Goal: Information Seeking & Learning: Learn about a topic

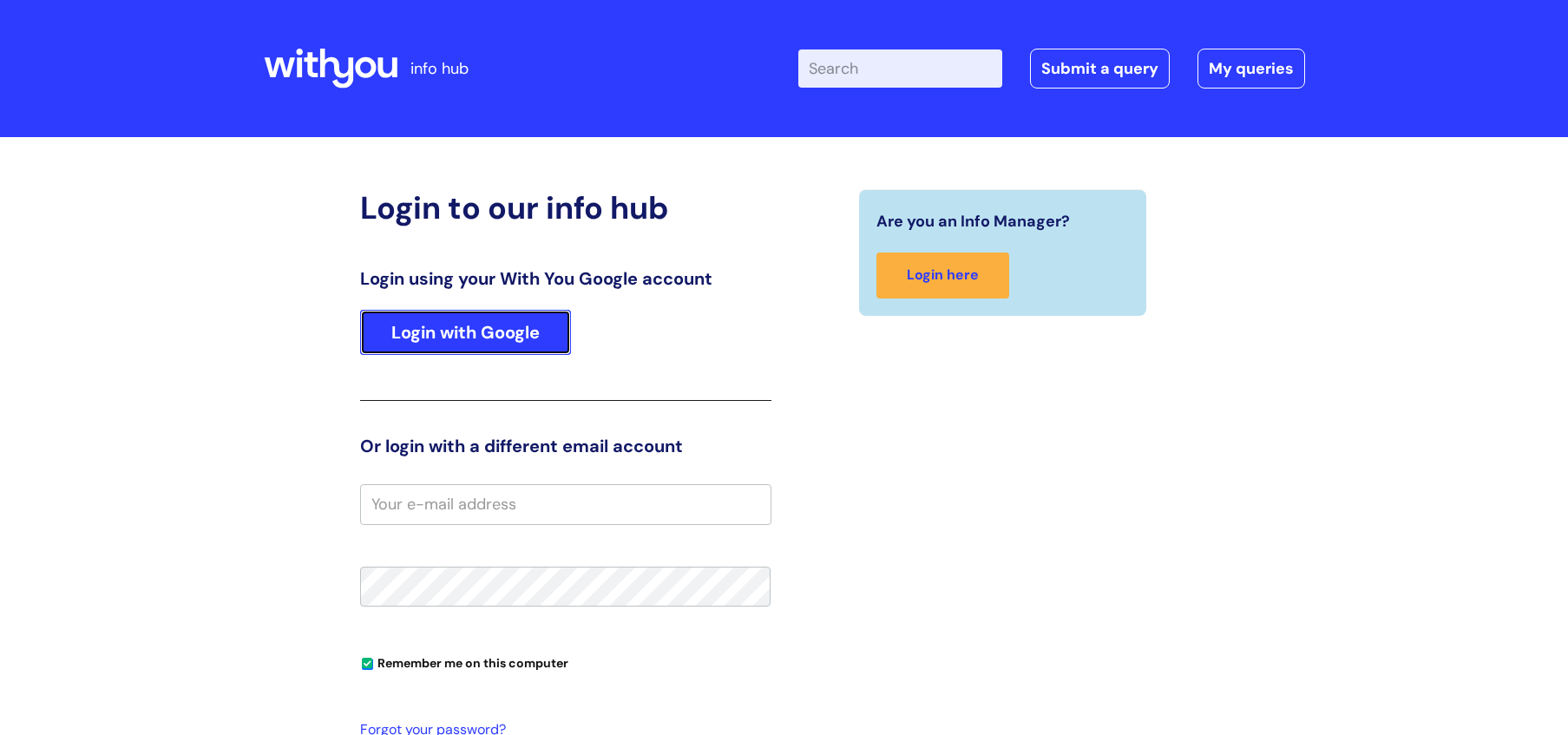
click at [482, 330] on link "Login with Google" at bounding box center [466, 332] width 211 height 45
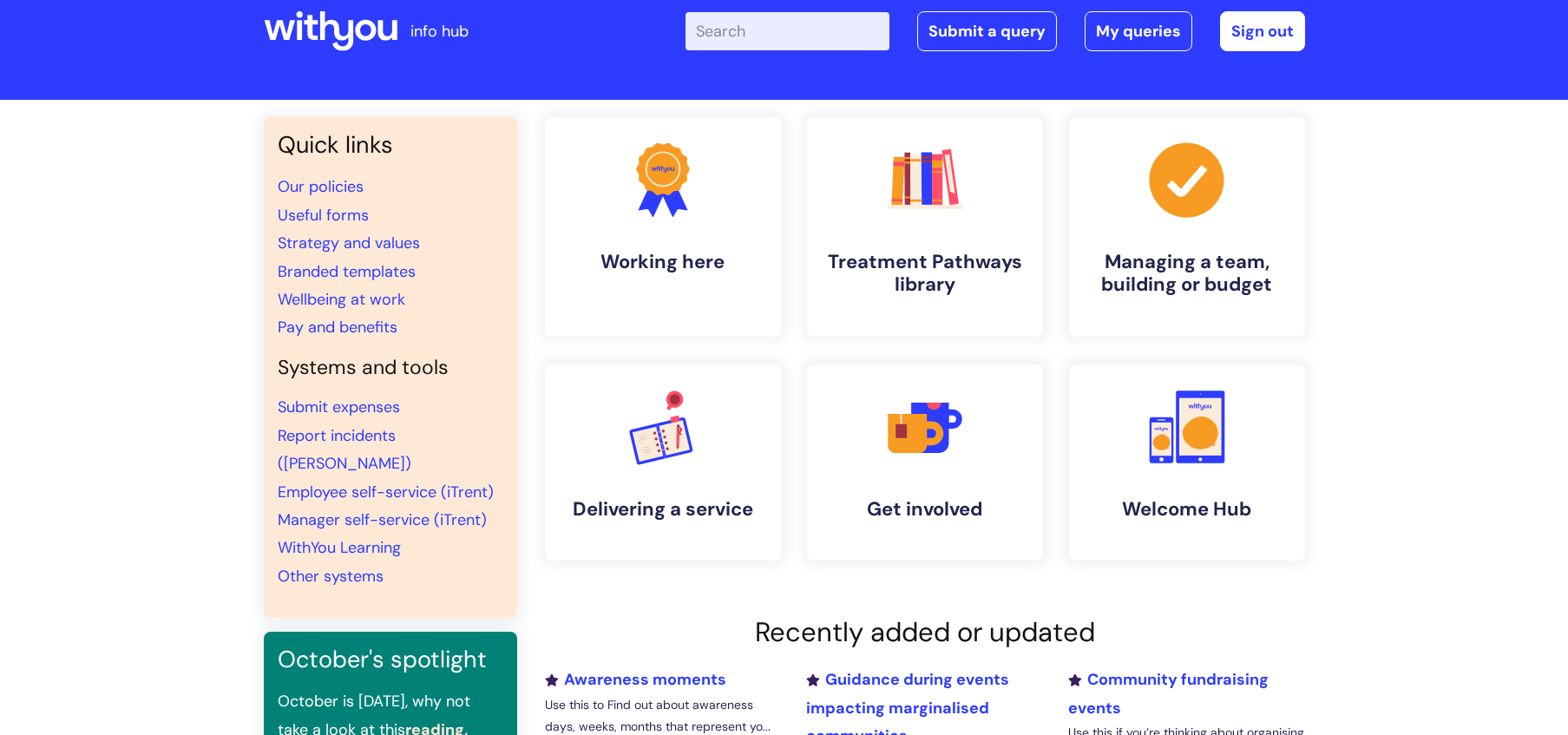
scroll to position [34, 0]
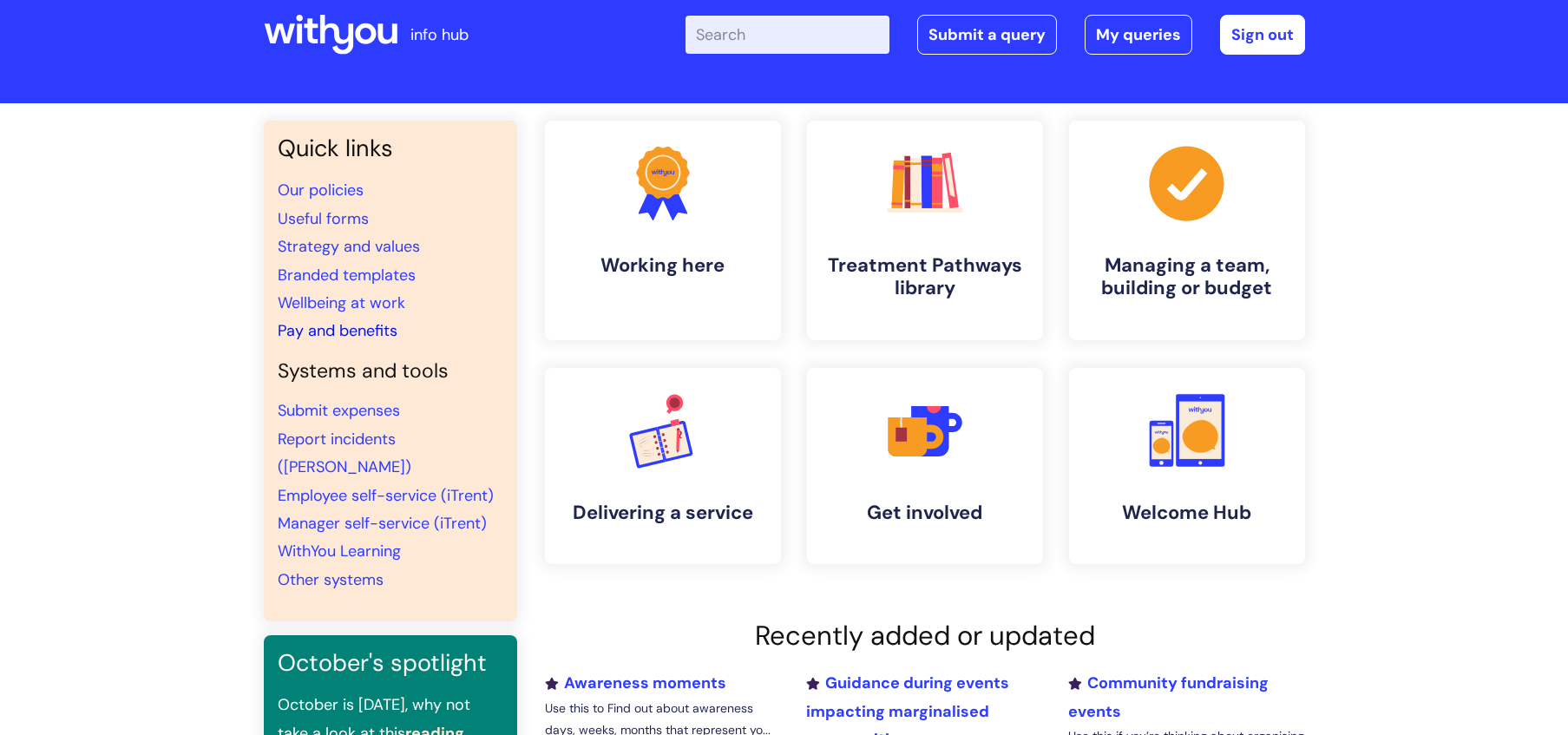
click at [353, 332] on link "Pay and benefits" at bounding box center [337, 330] width 120 height 21
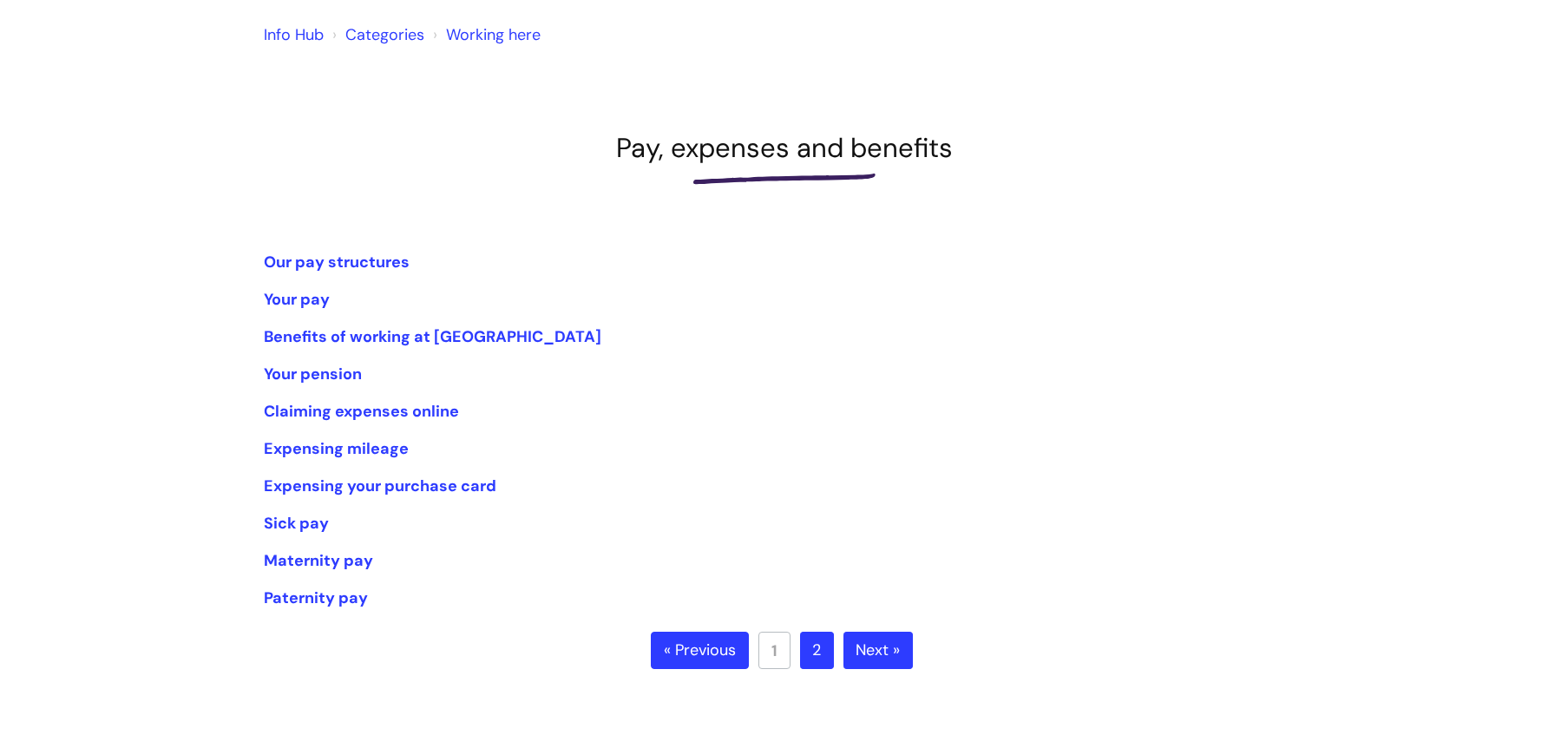
scroll to position [149, 0]
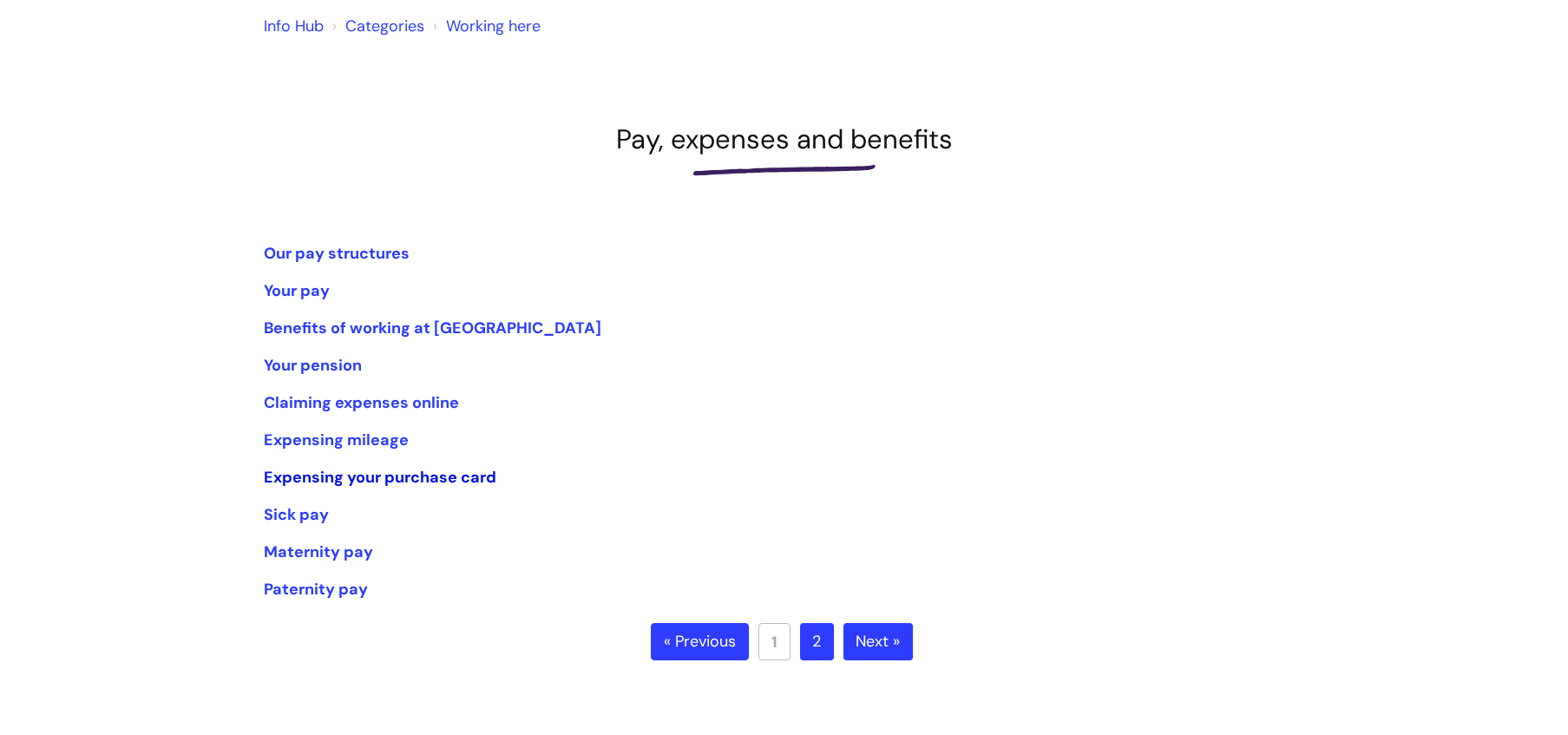
click at [384, 479] on link "Expensing your purchase card" at bounding box center [380, 476] width 233 height 21
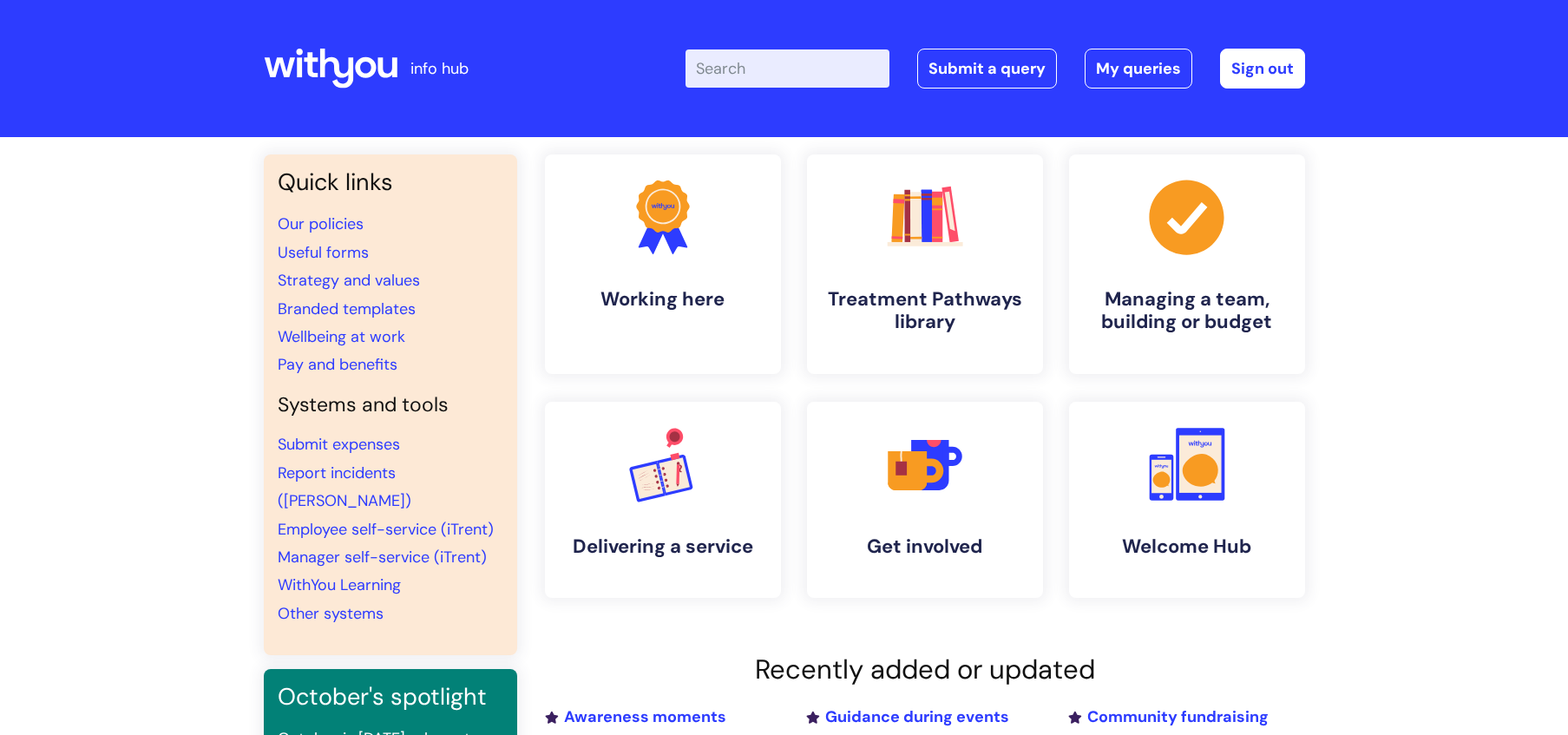
click at [737, 61] on input "Enter your search term here..." at bounding box center [788, 69] width 204 height 38
type input "loans"
click button "Search" at bounding box center [0, 0] width 0 height 0
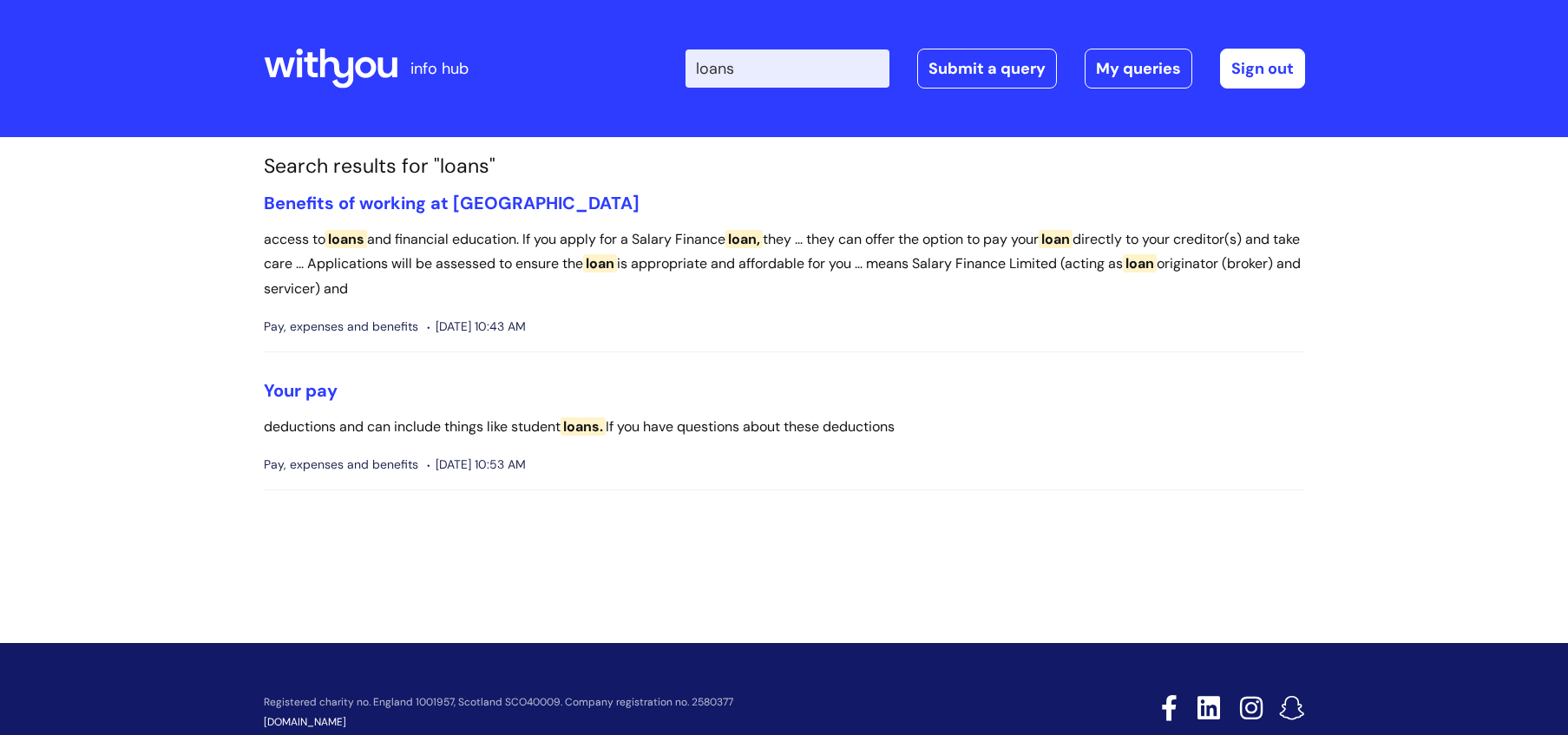
click at [776, 262] on p "access to loans and financial education. If you apply for a Salary Finance loan…" at bounding box center [784, 264] width 1041 height 75
click at [844, 64] on input "loans" at bounding box center [788, 69] width 204 height 38
type input "l"
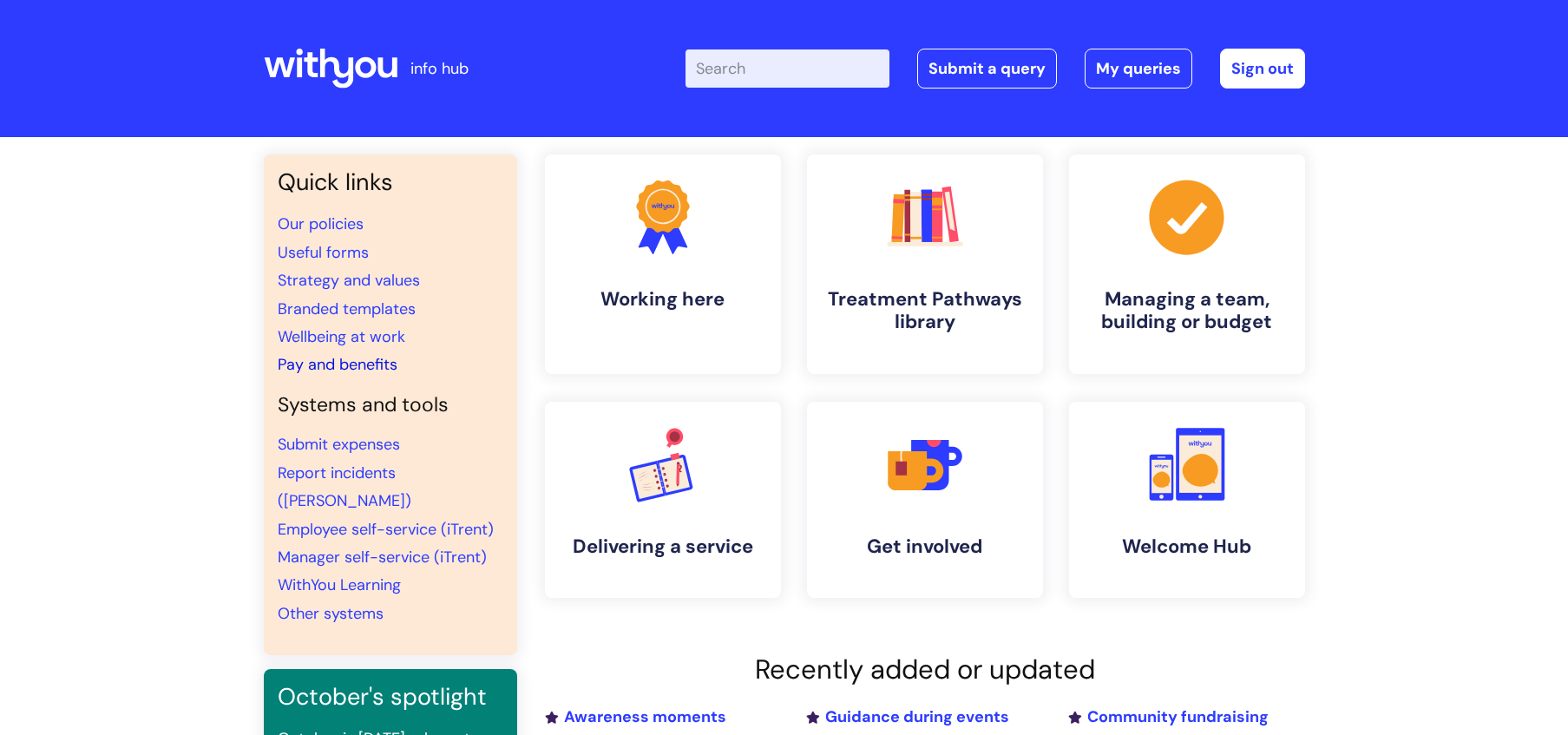
click at [390, 369] on link "Pay and benefits" at bounding box center [337, 363] width 120 height 21
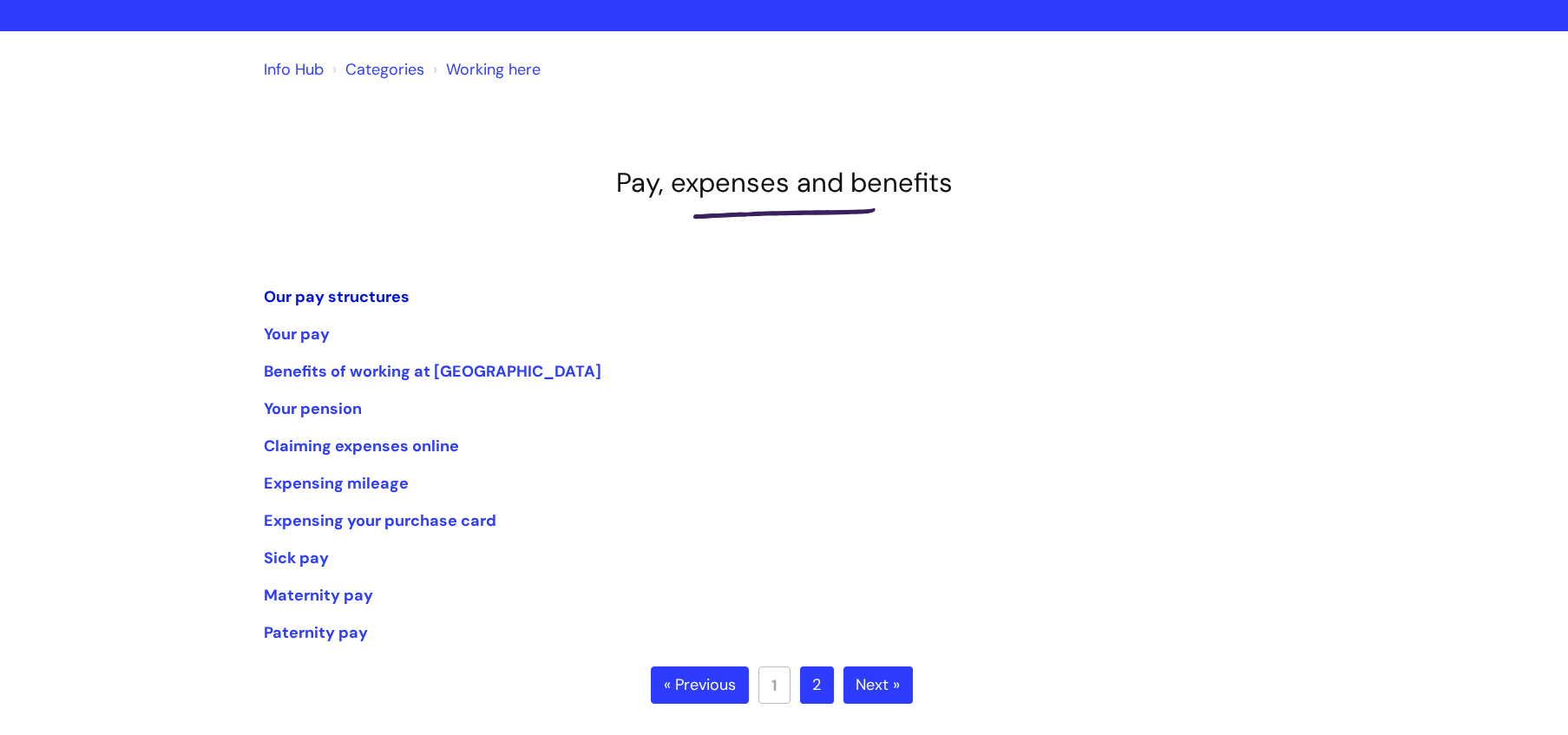
scroll to position [138, 0]
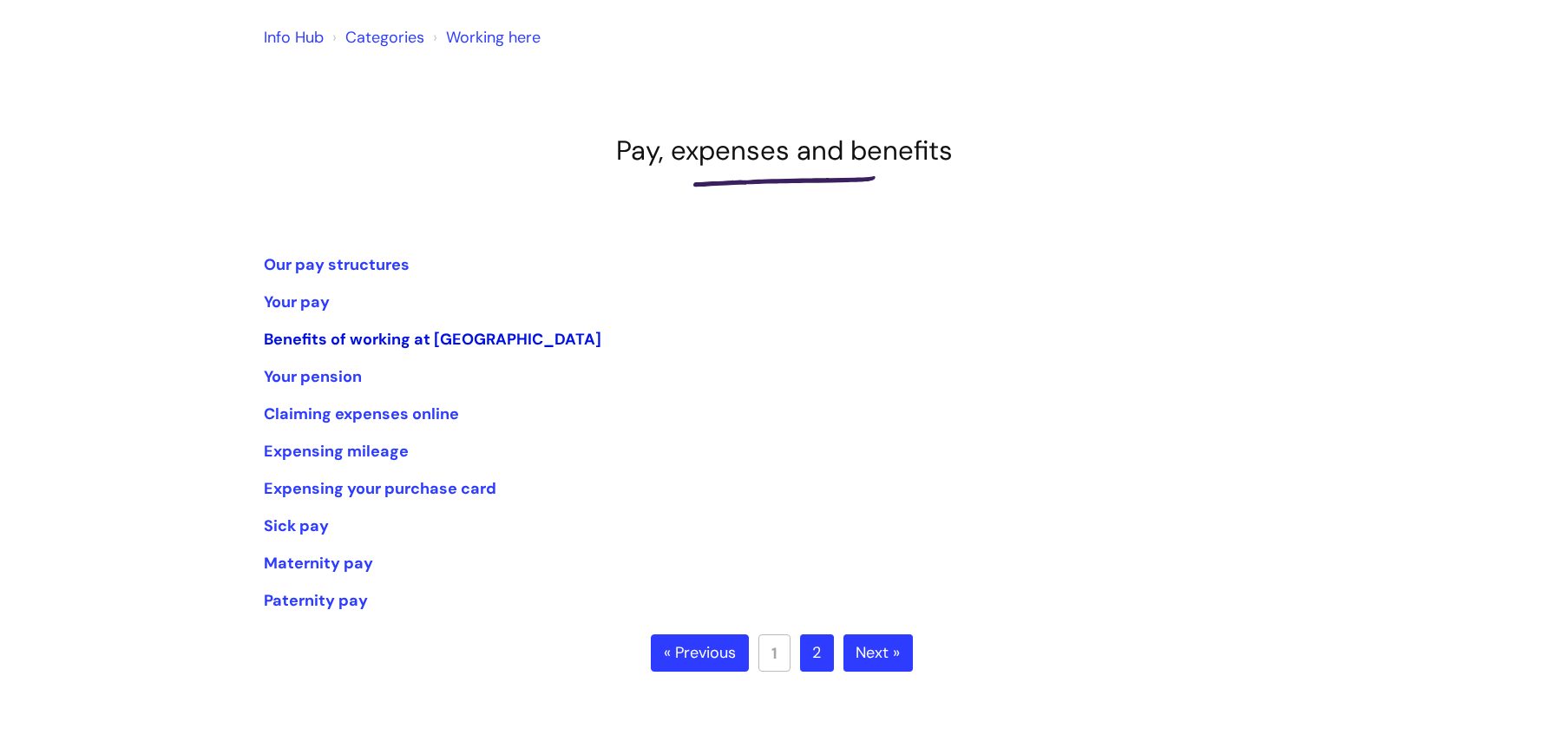
click at [341, 343] on link "Benefits of working at [GEOGRAPHIC_DATA]" at bounding box center [432, 339] width 337 height 21
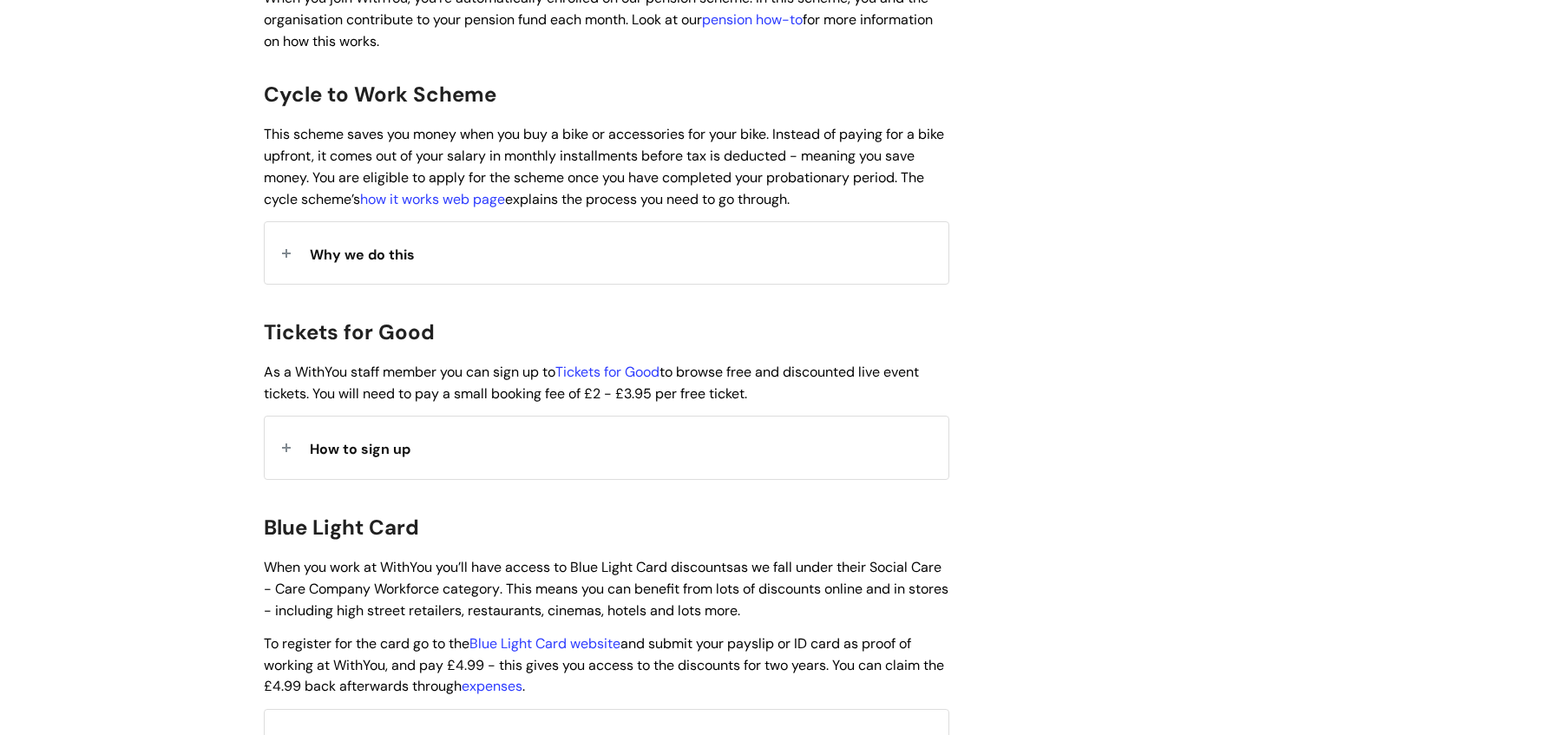
scroll to position [1379, 0]
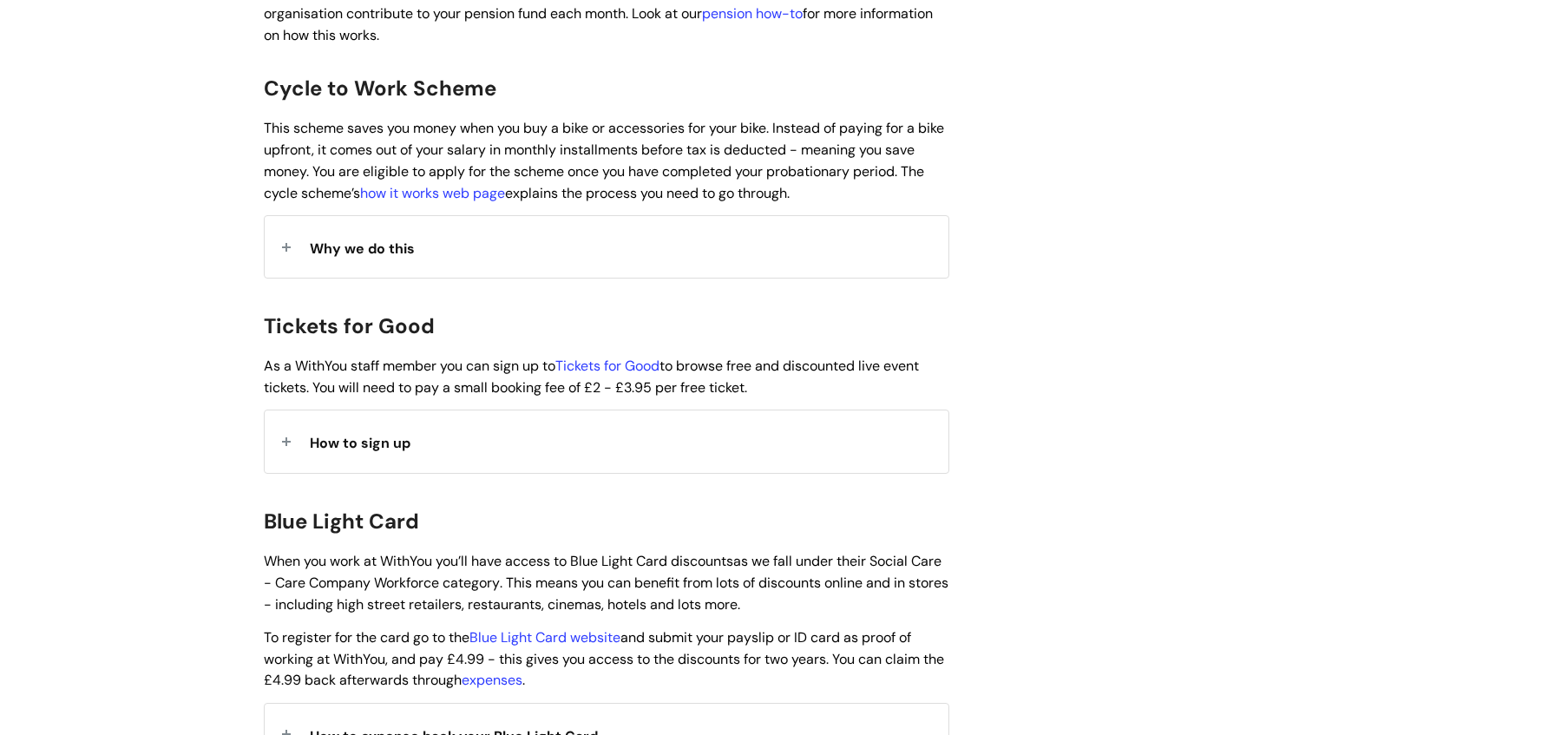
click at [355, 434] on span "How to sign up" at bounding box center [360, 443] width 101 height 18
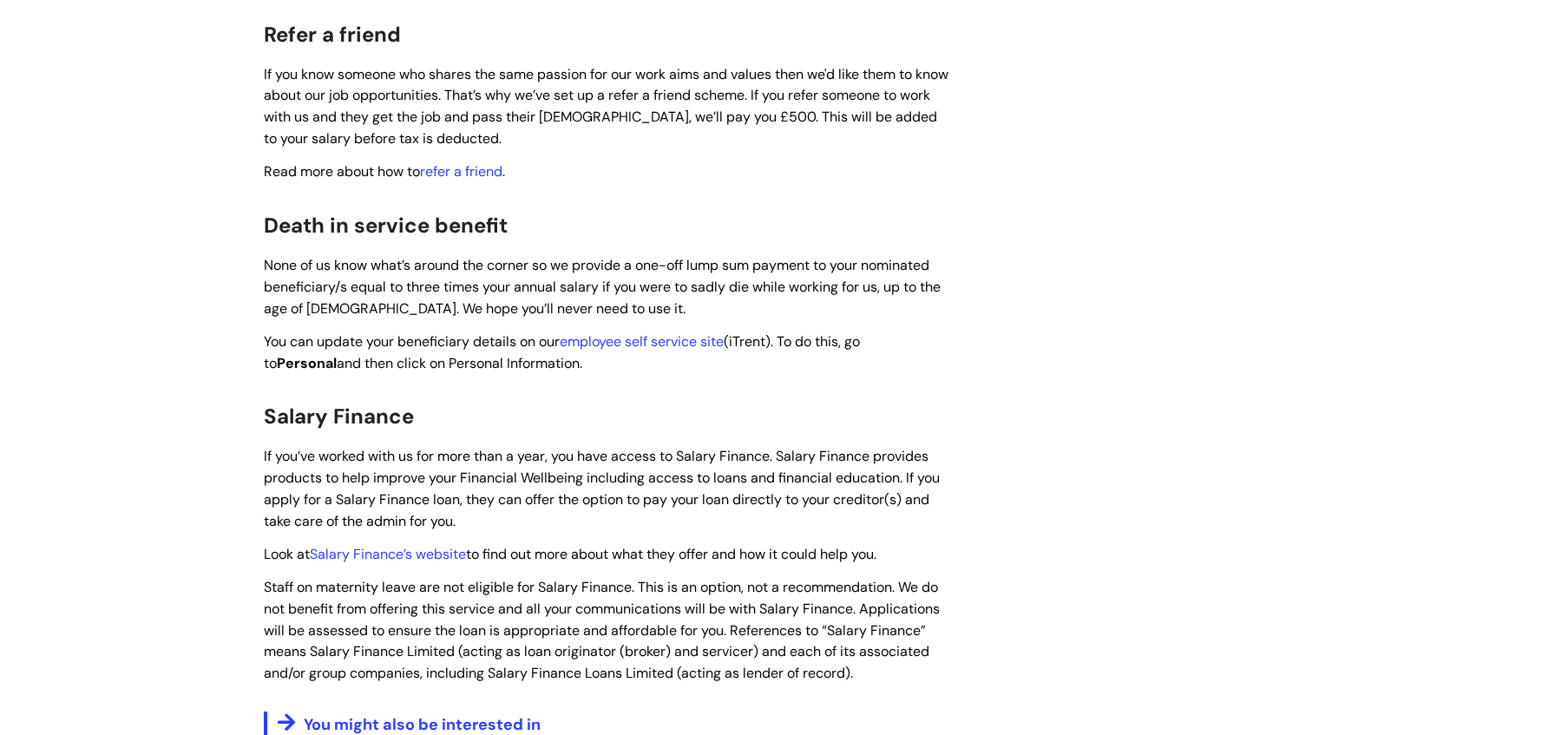
scroll to position [2462, 0]
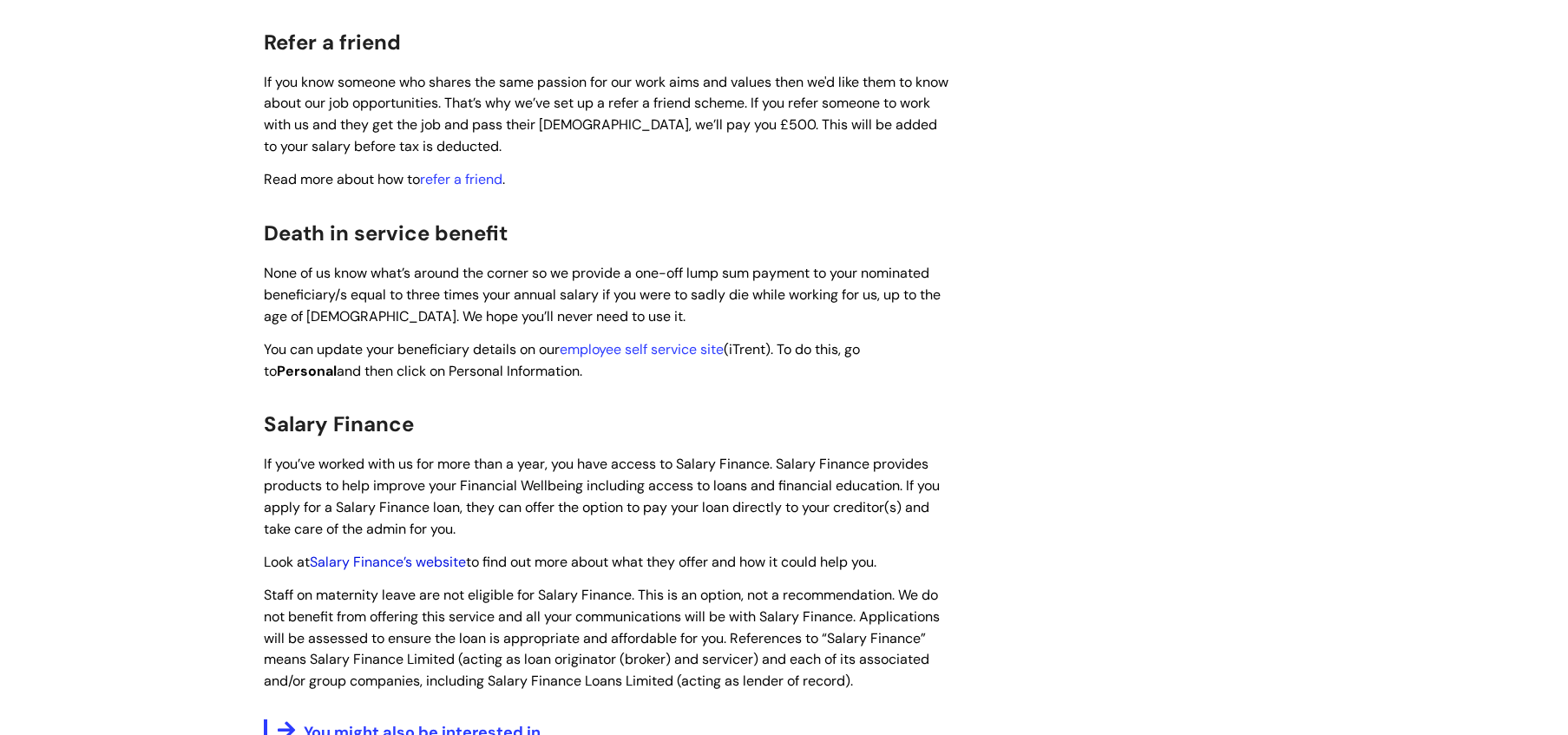
click at [399, 553] on link "Salary Finance’s website" at bounding box center [387, 562] width 156 height 18
